Goal: Information Seeking & Learning: Learn about a topic

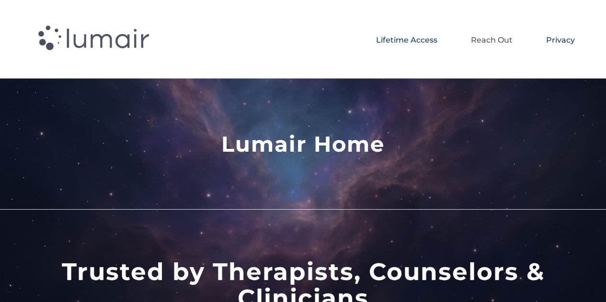
click at [554, 44] on span "Privacy" at bounding box center [560, 40] width 29 height 16
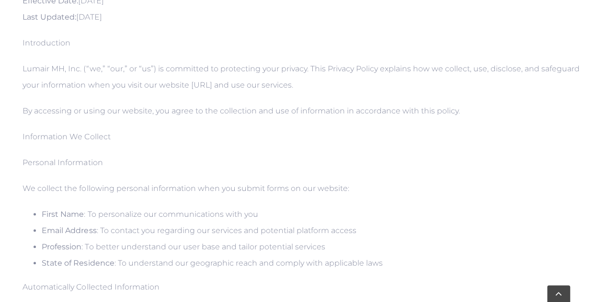
scroll to position [287, 0]
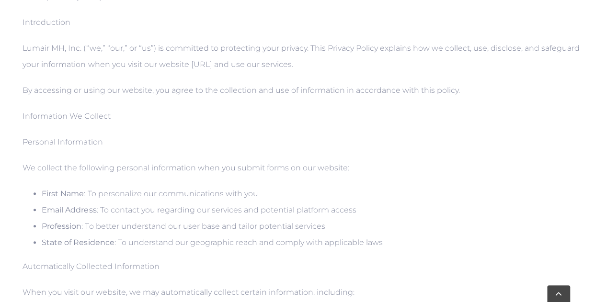
click at [78, 117] on p "Information We Collect" at bounding box center [303, 116] width 560 height 16
click at [88, 138] on p "Personal Information" at bounding box center [303, 142] width 560 height 16
click at [136, 160] on p "We collect the following personal information when you submit forms on our webs…" at bounding box center [303, 168] width 560 height 16
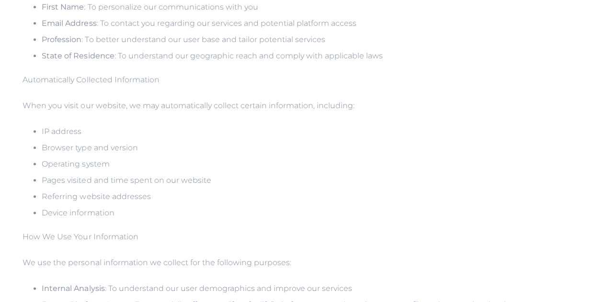
scroll to position [0, 0]
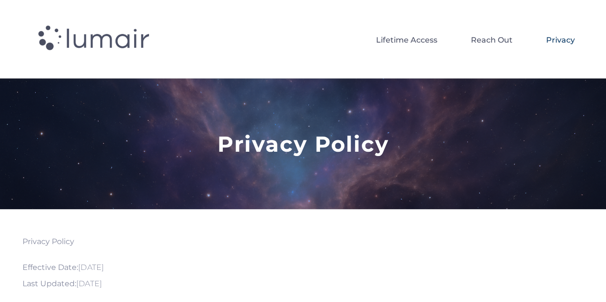
click at [66, 53] on span at bounding box center [99, 39] width 136 height 40
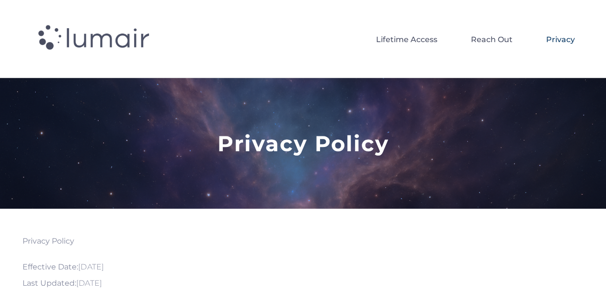
scroll to position [34, 0]
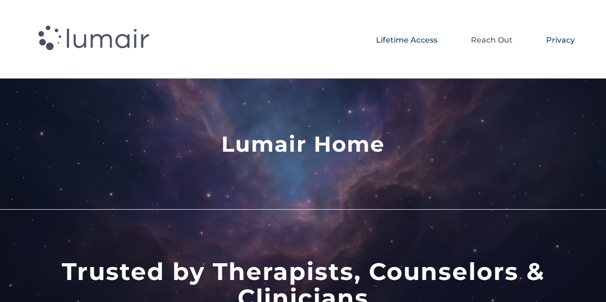
click at [556, 45] on span "Privacy" at bounding box center [560, 40] width 29 height 16
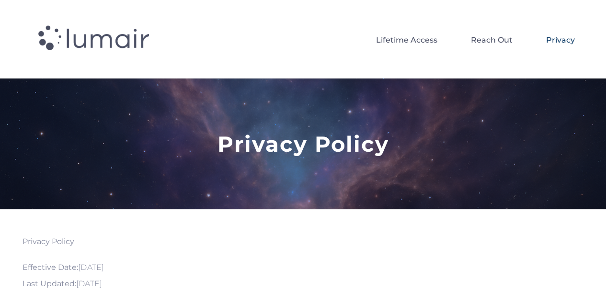
click at [81, 46] on span at bounding box center [99, 39] width 136 height 40
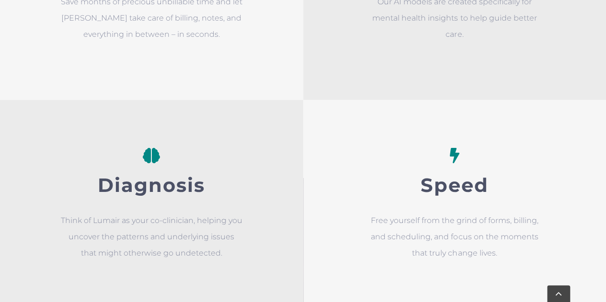
scroll to position [1006, 0]
